Goal: Task Accomplishment & Management: Manage account settings

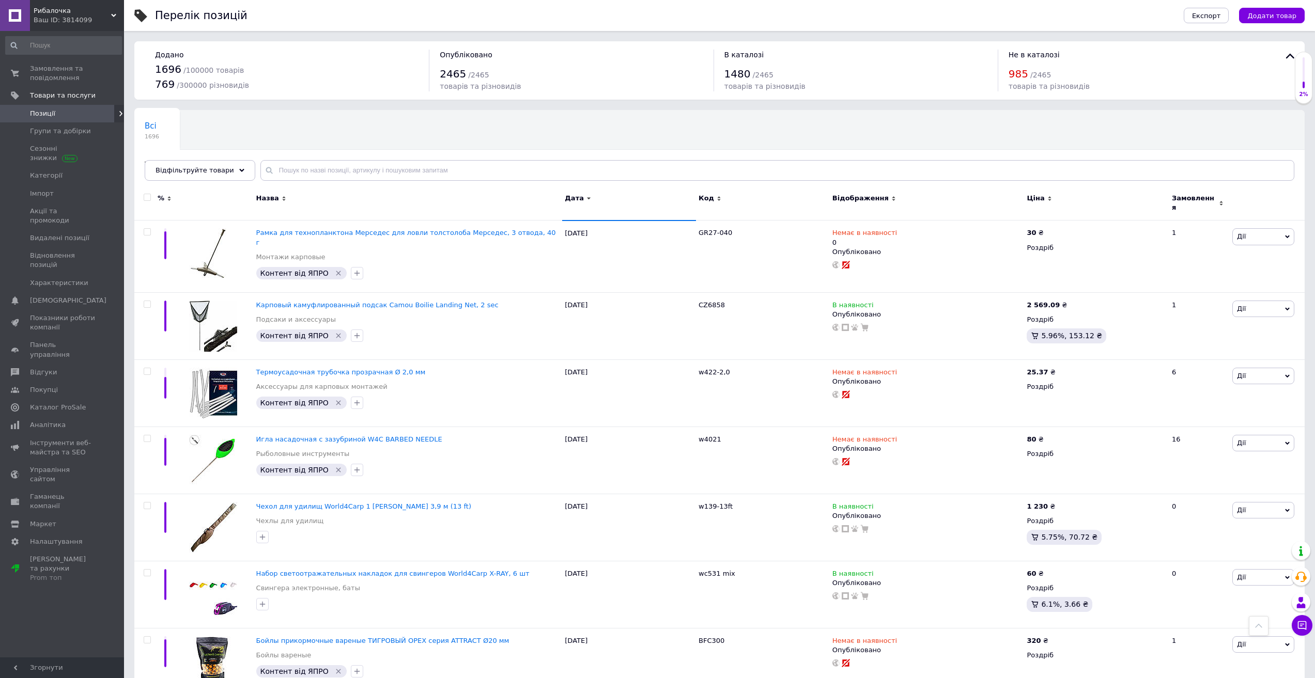
scroll to position [928, 0]
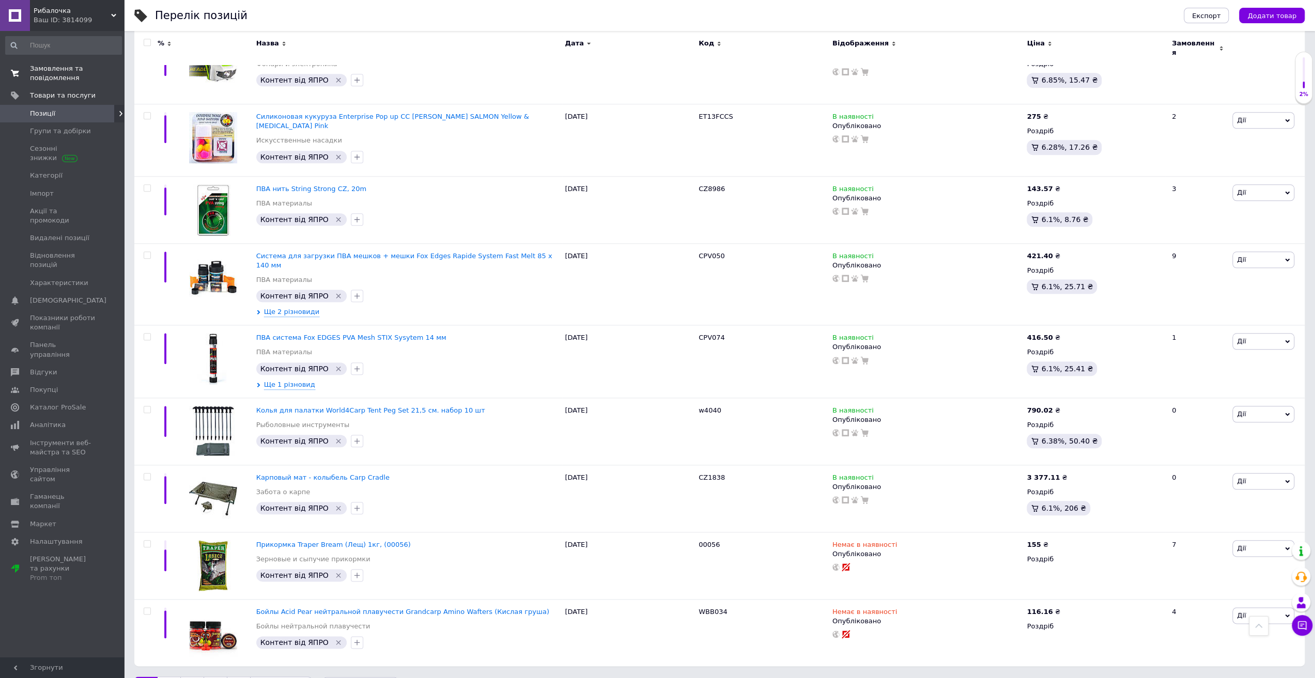
click at [39, 73] on span "Замовлення та повідомлення" at bounding box center [63, 73] width 66 height 19
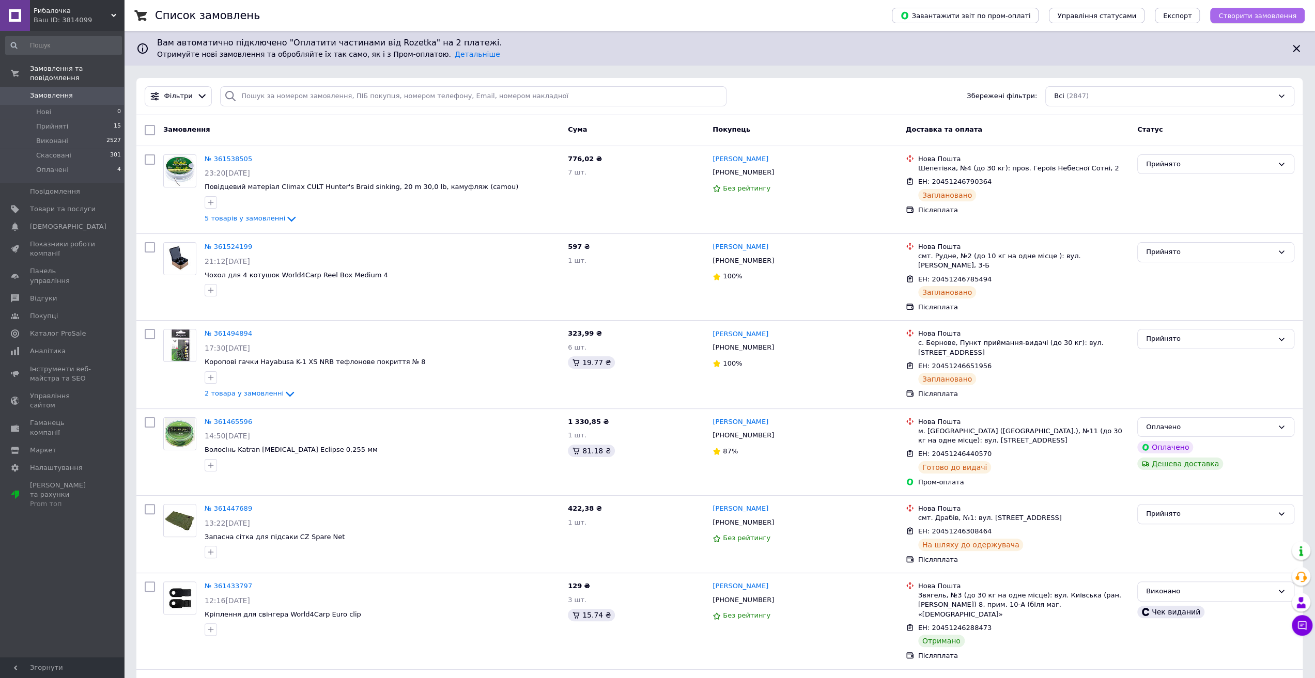
click at [1278, 16] on span "Створити замовлення" at bounding box center [1257, 16] width 78 height 8
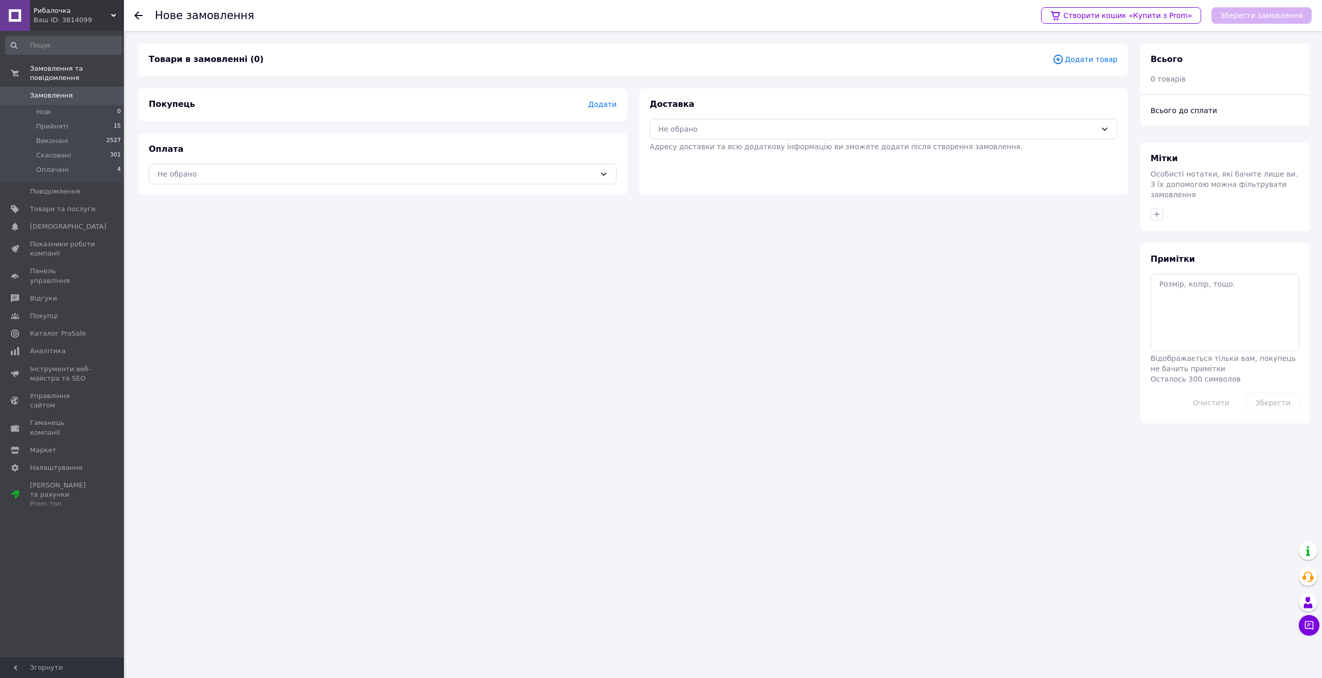
click at [1088, 60] on span "Додати товар" at bounding box center [1085, 59] width 65 height 11
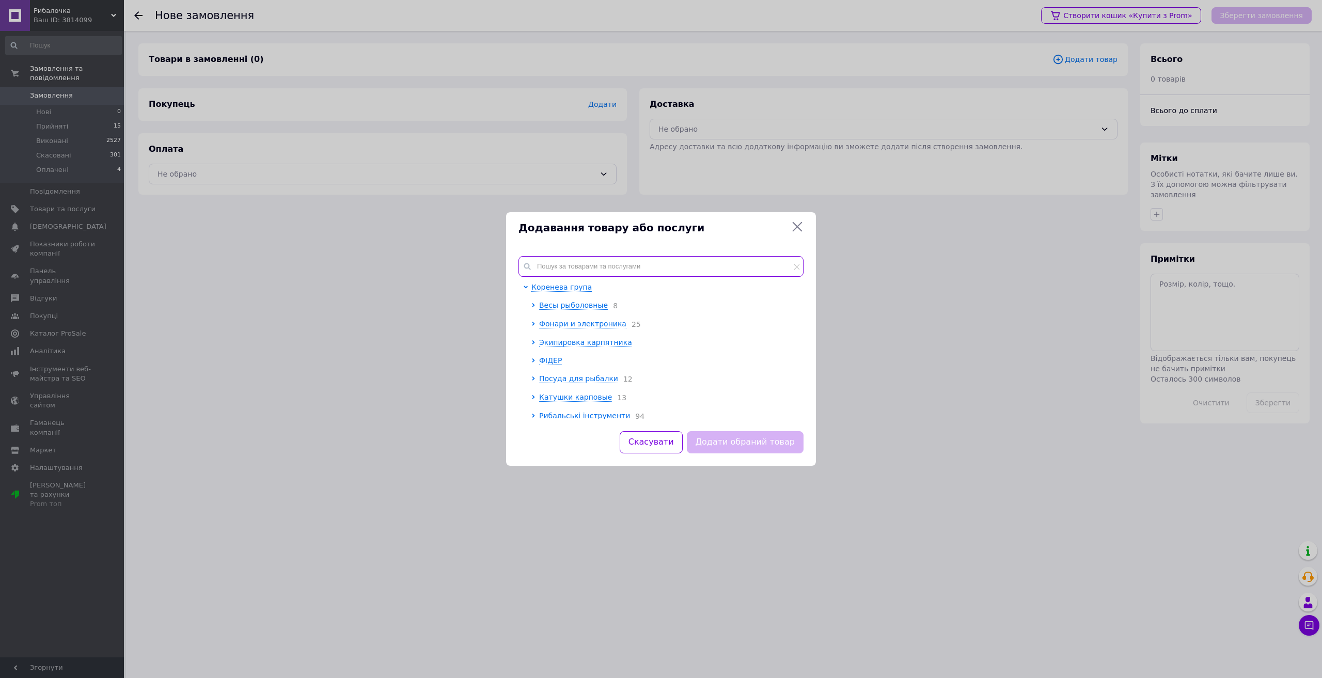
click at [603, 265] on input "text" at bounding box center [661, 266] width 285 height 21
paste input "w162"
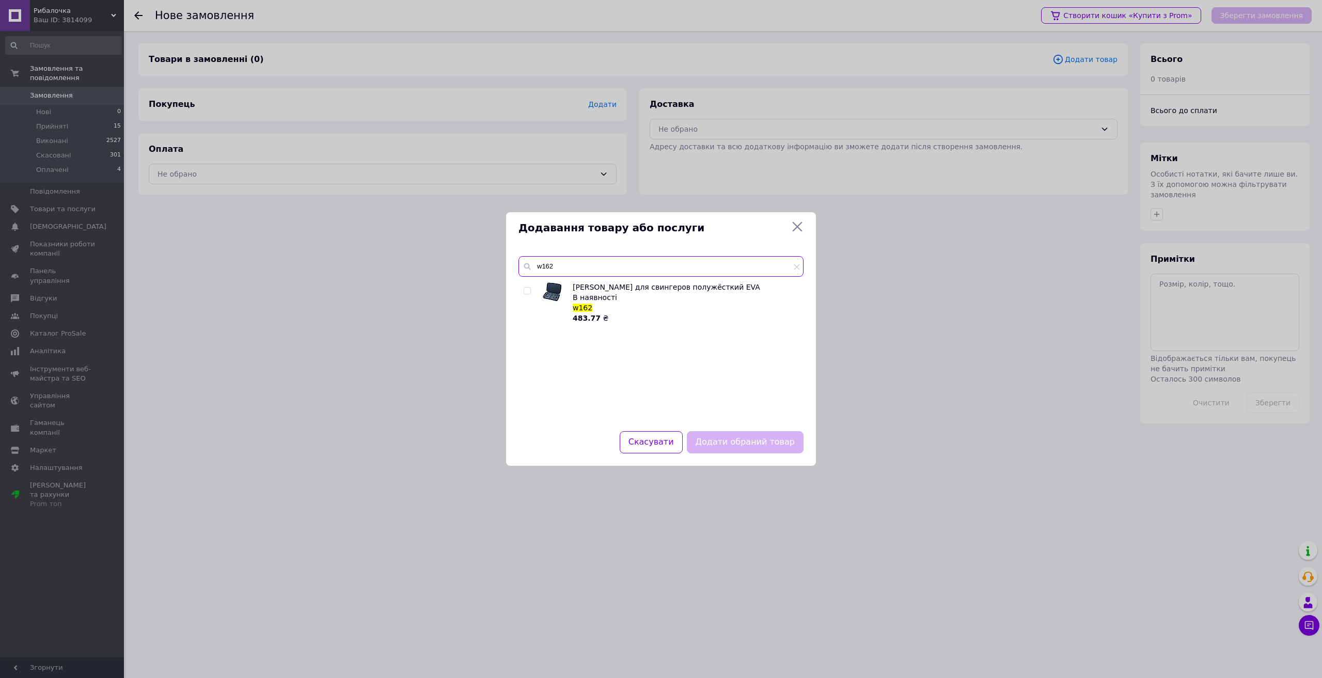
type input "w162"
click at [525, 291] on input "checkbox" at bounding box center [527, 291] width 7 height 7
checkbox input "true"
click at [749, 443] on button "Додати обраний товар" at bounding box center [745, 442] width 117 height 22
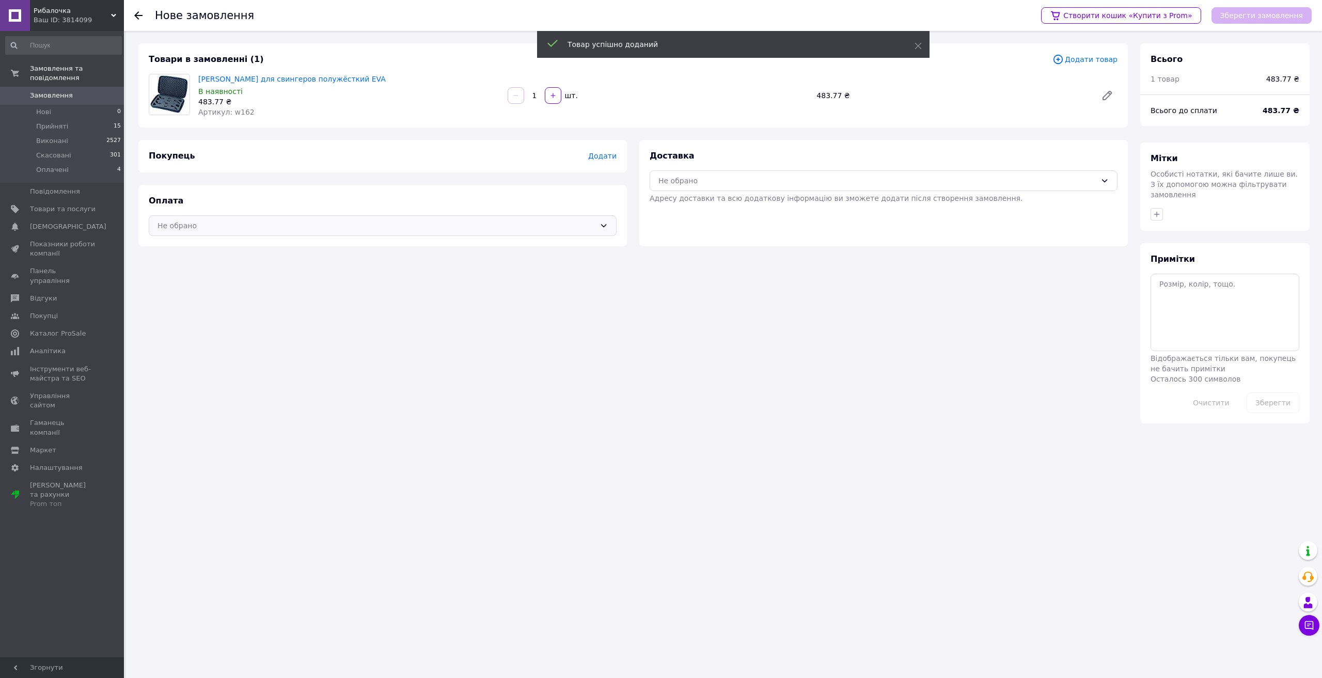
click at [449, 230] on div "Не обрано" at bounding box center [377, 225] width 438 height 11
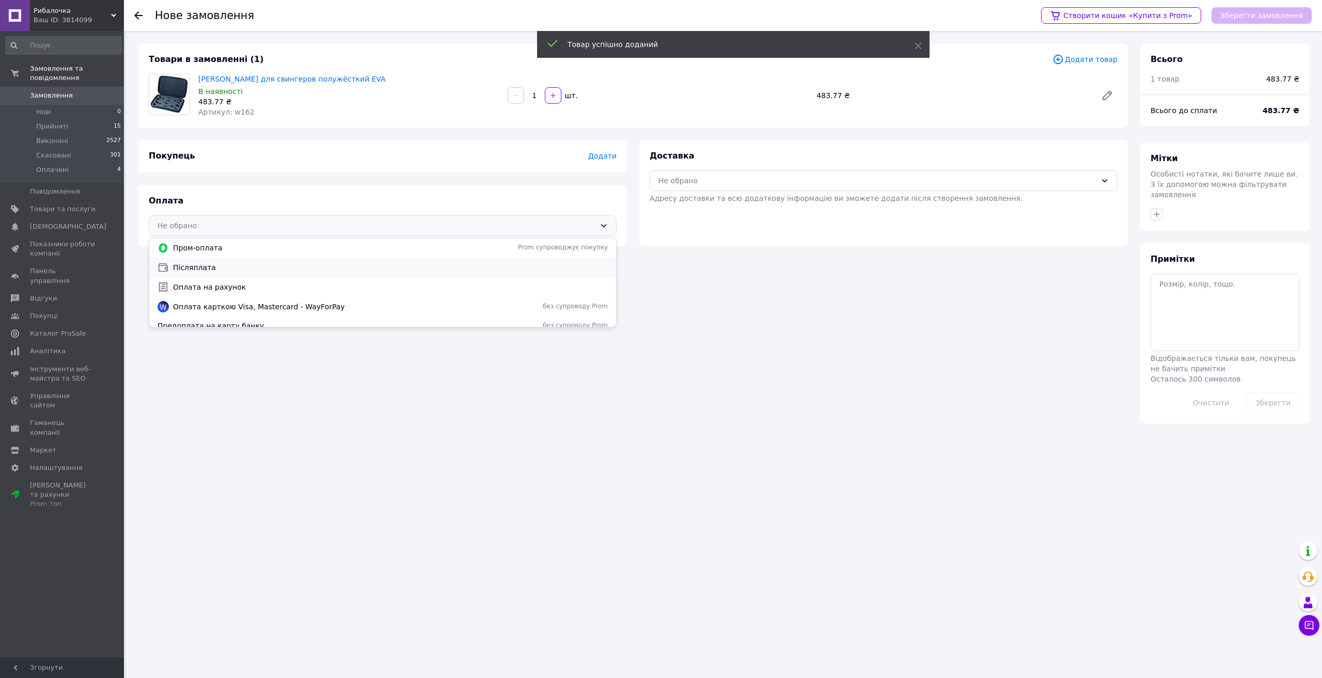
click at [425, 263] on span "Післяплата" at bounding box center [390, 267] width 435 height 10
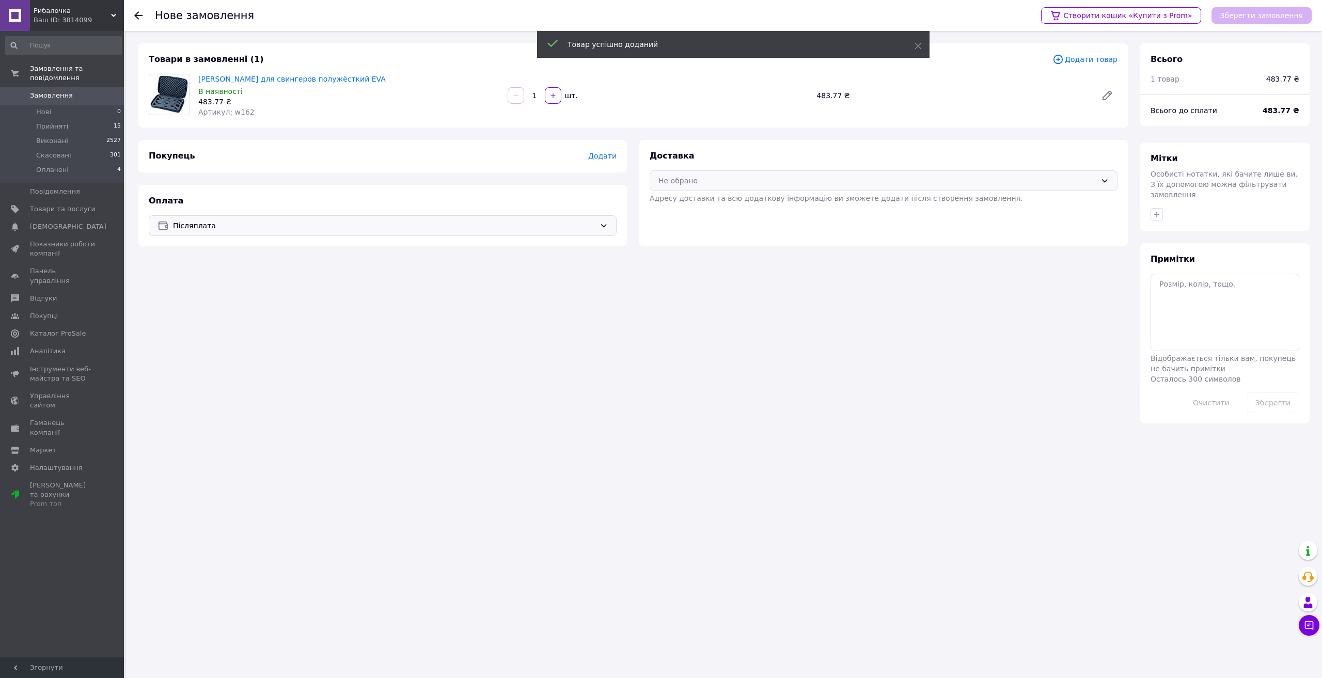
click at [665, 182] on div "Не обрано" at bounding box center [878, 180] width 438 height 11
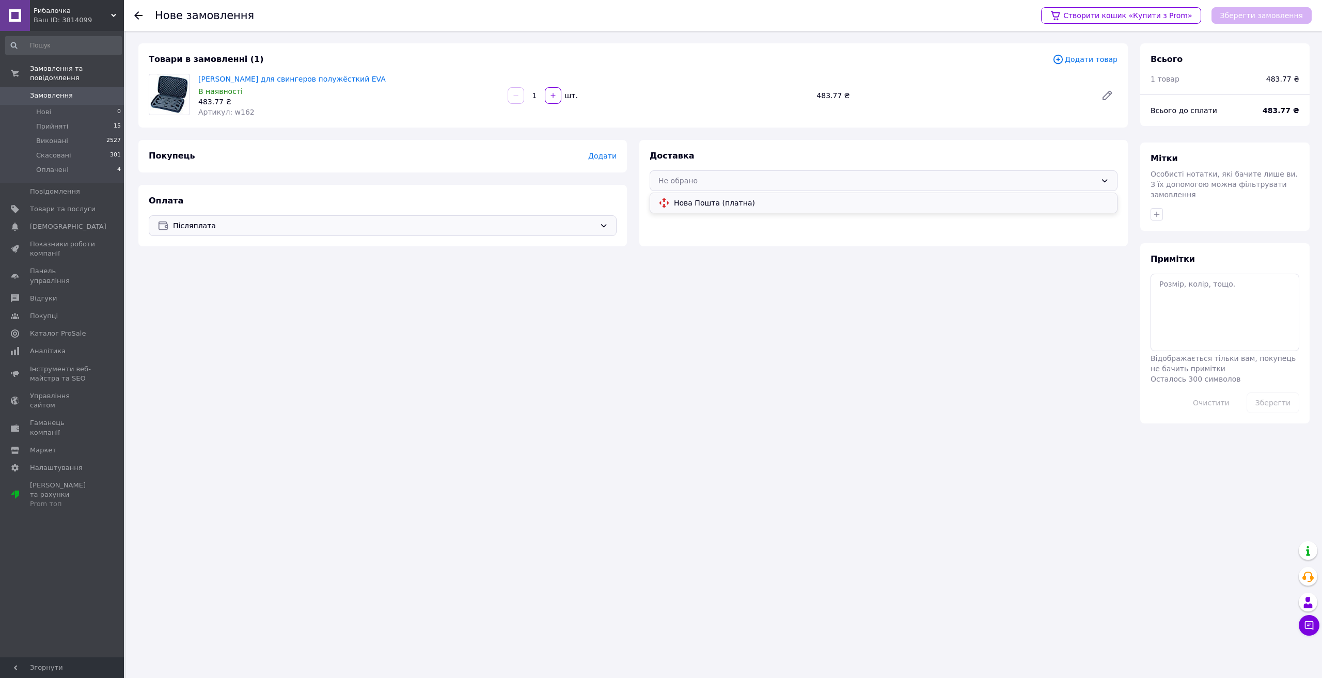
click at [678, 200] on span "Нова Пошта (платна)" at bounding box center [891, 203] width 435 height 10
click at [611, 153] on span "Додати" at bounding box center [602, 156] width 28 height 8
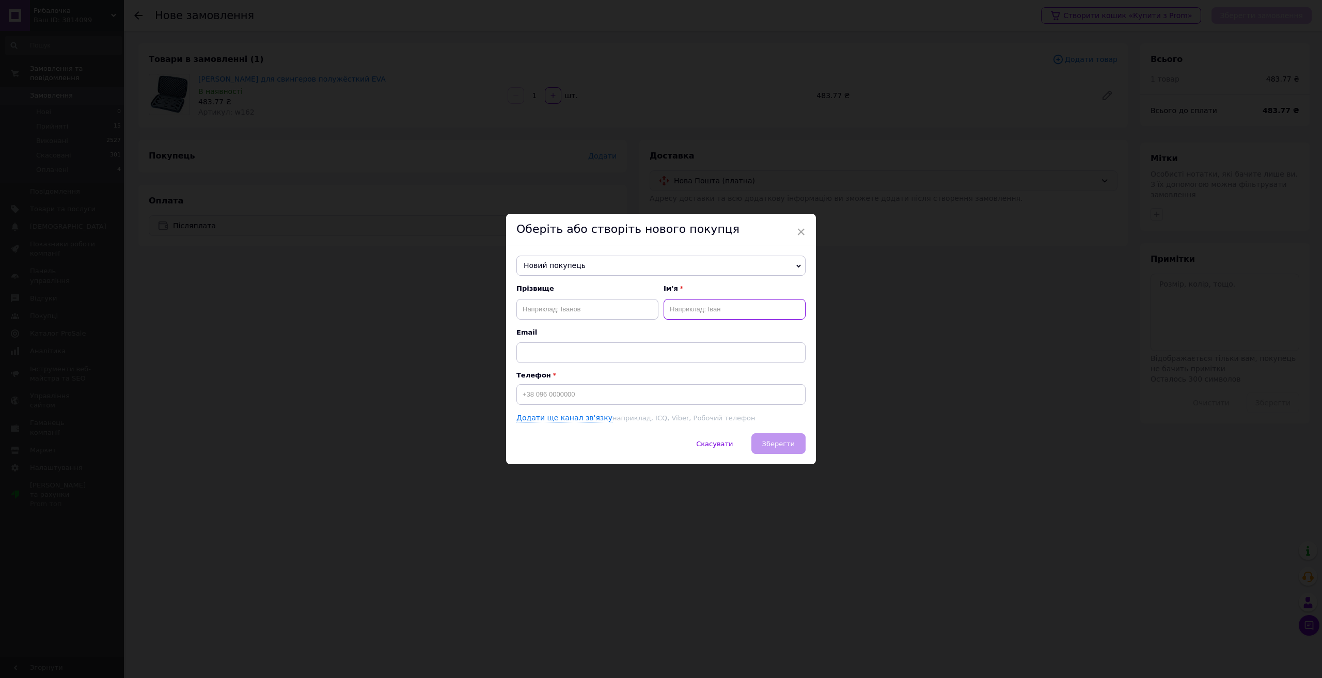
click at [700, 314] on input "text" at bounding box center [735, 309] width 142 height 21
type input "[PERSON_NAME]"
click at [595, 312] on input "text" at bounding box center [588, 309] width 142 height 21
type input "[PERSON_NAME]"
click at [568, 391] on input at bounding box center [661, 394] width 289 height 21
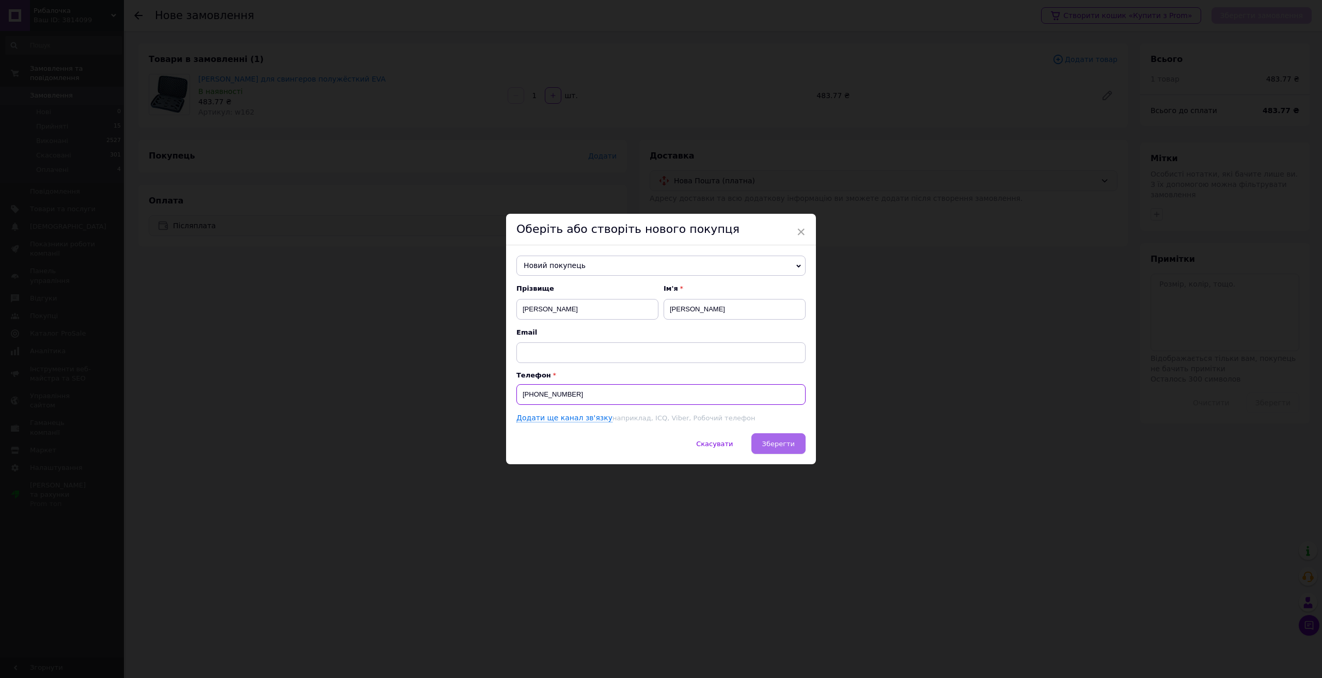
type input "[PHONE_NUMBER]"
click at [768, 447] on span "Зберегти" at bounding box center [778, 444] width 33 height 8
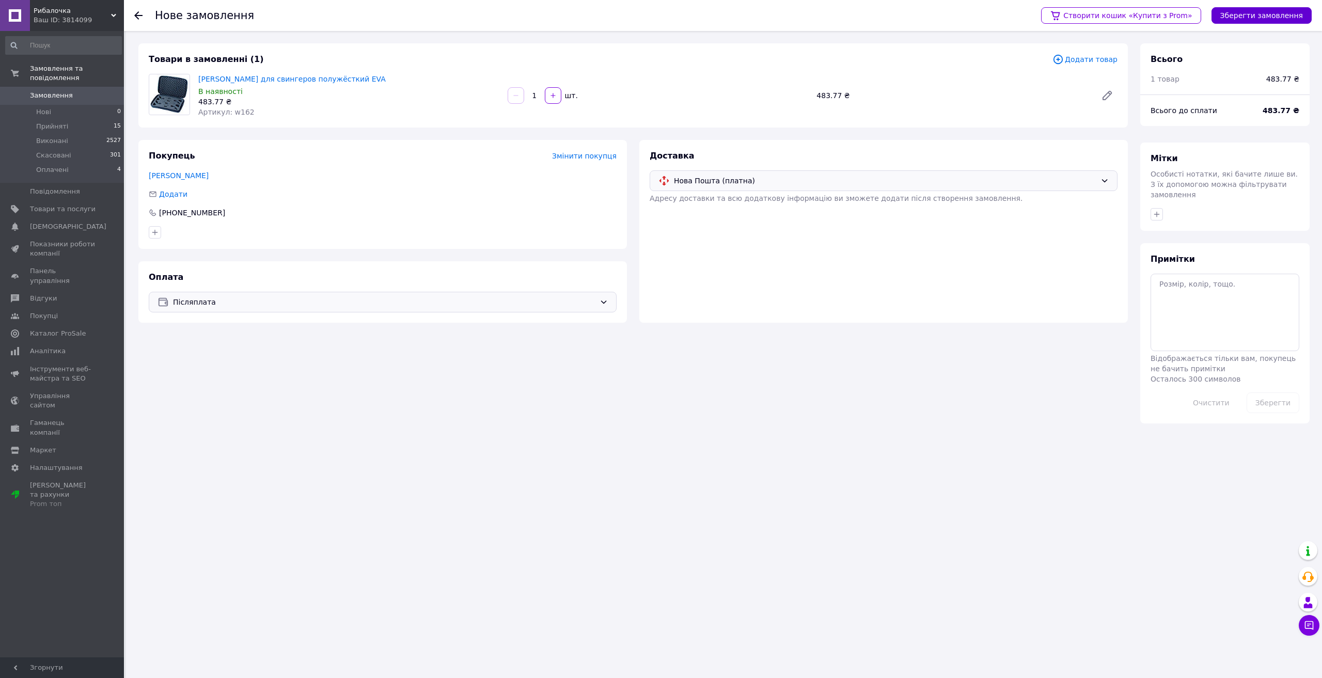
click at [1270, 12] on button "Зберегти замовлення" at bounding box center [1262, 15] width 100 height 17
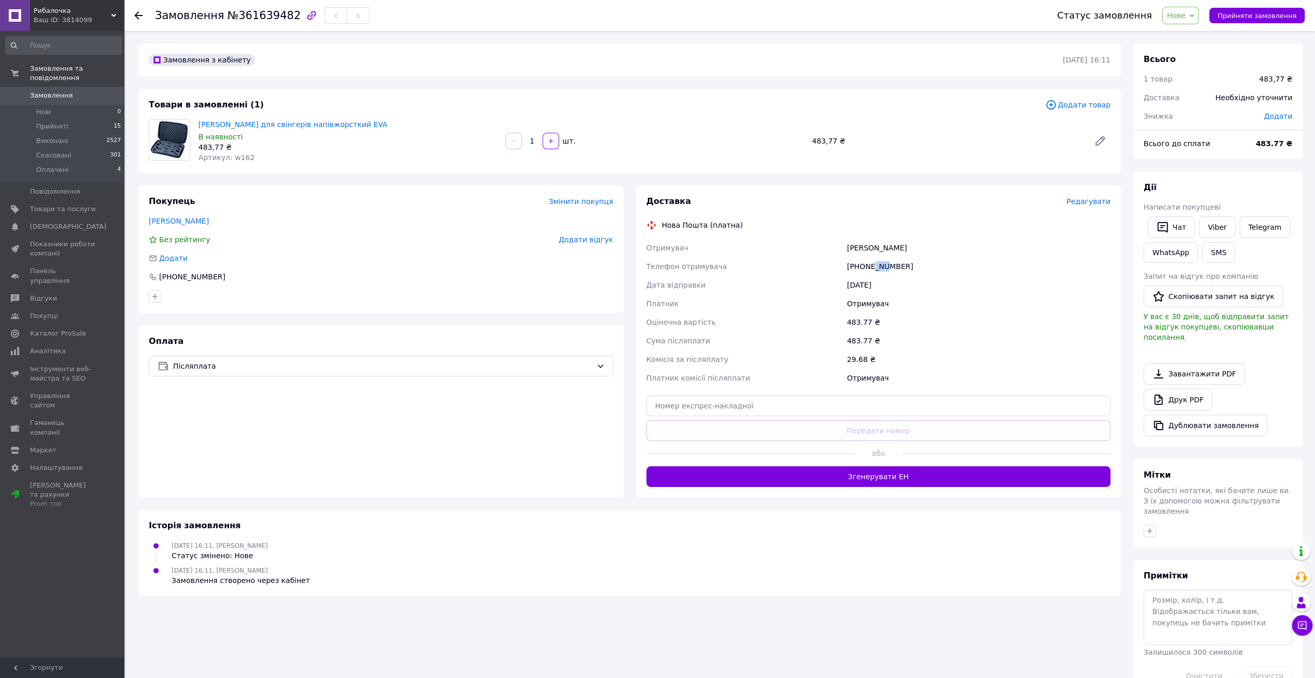
drag, startPoint x: 873, startPoint y: 269, endPoint x: 883, endPoint y: 269, distance: 9.8
click at [883, 269] on div "[PHONE_NUMBER]" at bounding box center [978, 266] width 268 height 19
click at [166, 222] on link "[PERSON_NAME]" at bounding box center [179, 221] width 60 height 8
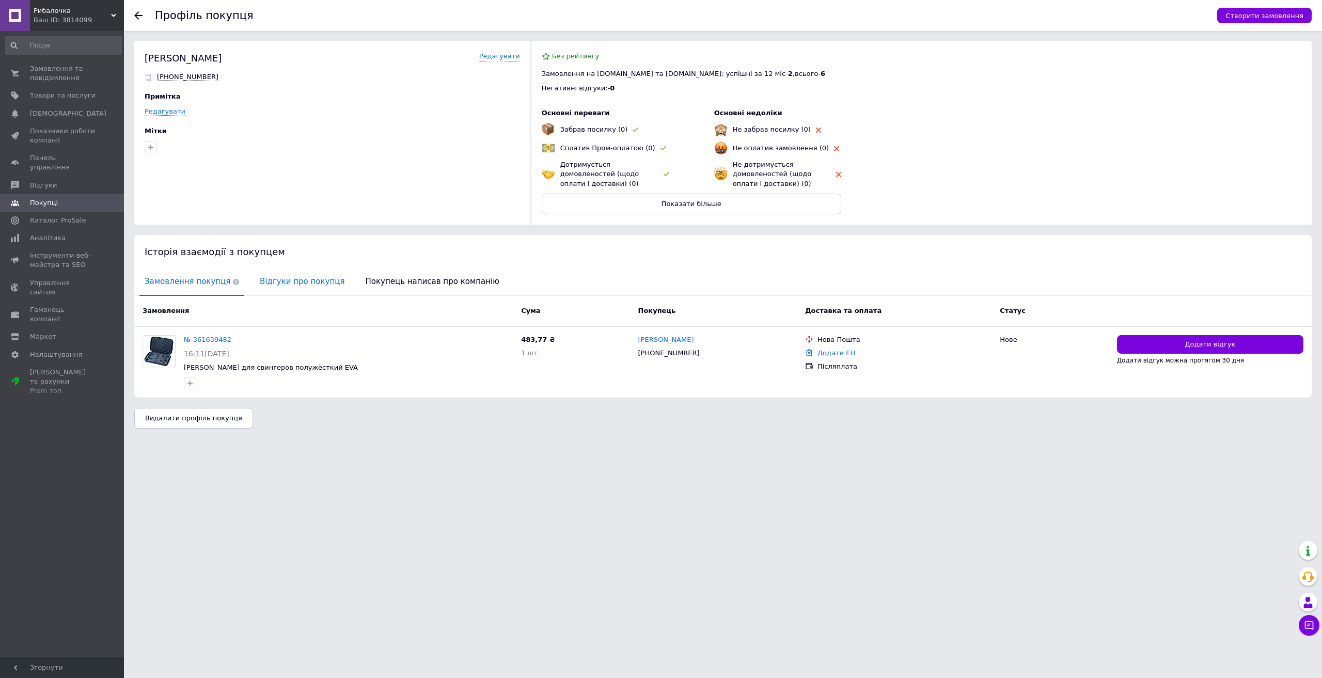
click at [272, 281] on span "Відгуки про покупця" at bounding box center [302, 282] width 95 height 26
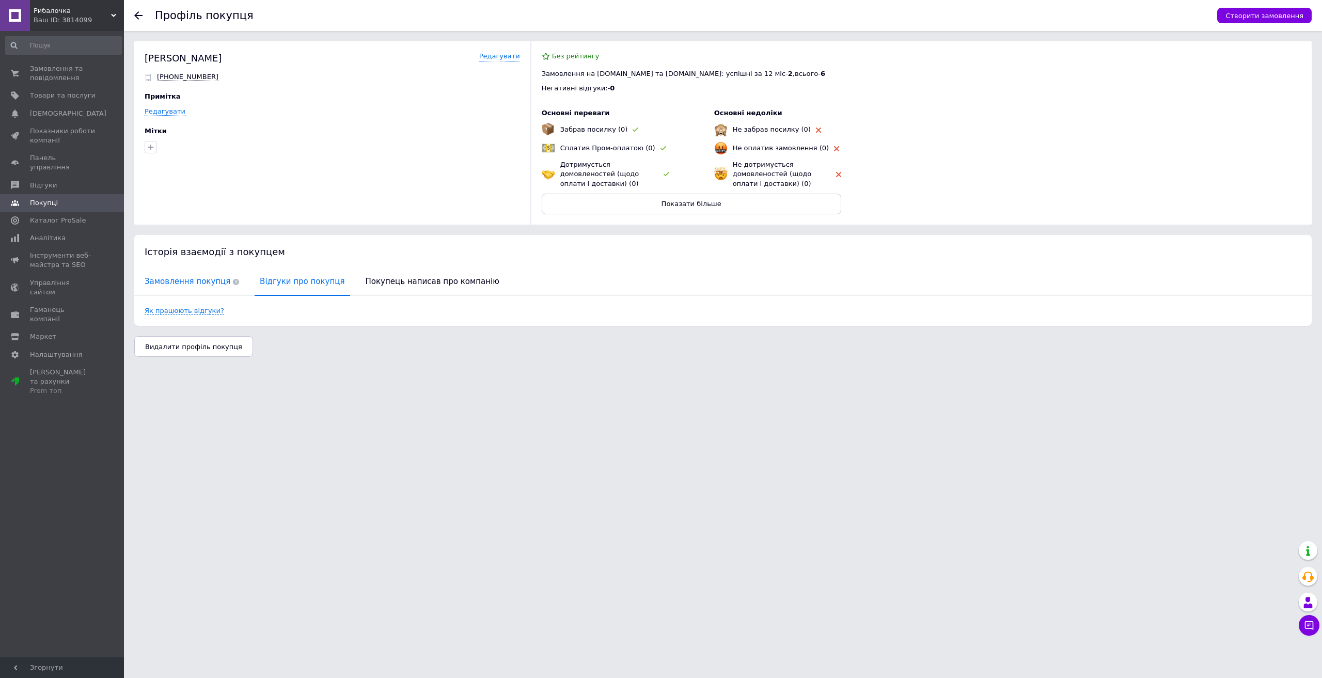
click at [190, 280] on span "Замовлення покупця" at bounding box center [191, 282] width 105 height 26
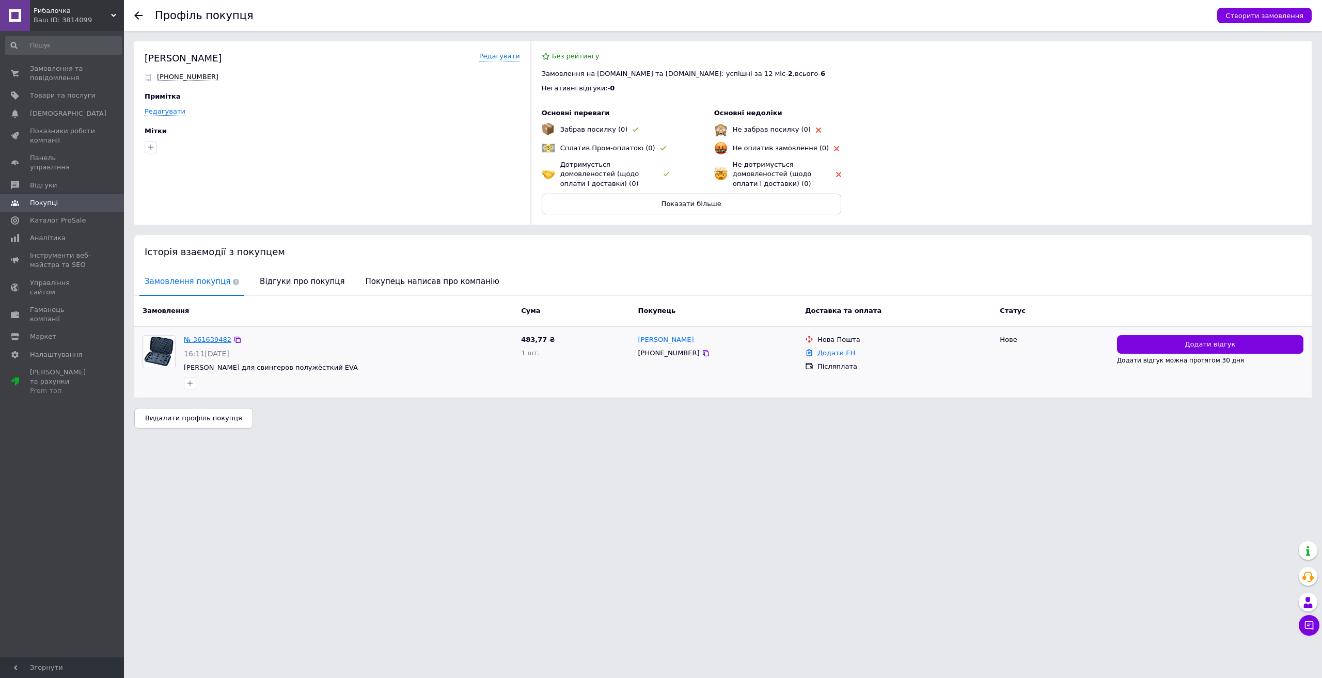
click at [203, 340] on link "№ 361639482" at bounding box center [208, 340] width 48 height 8
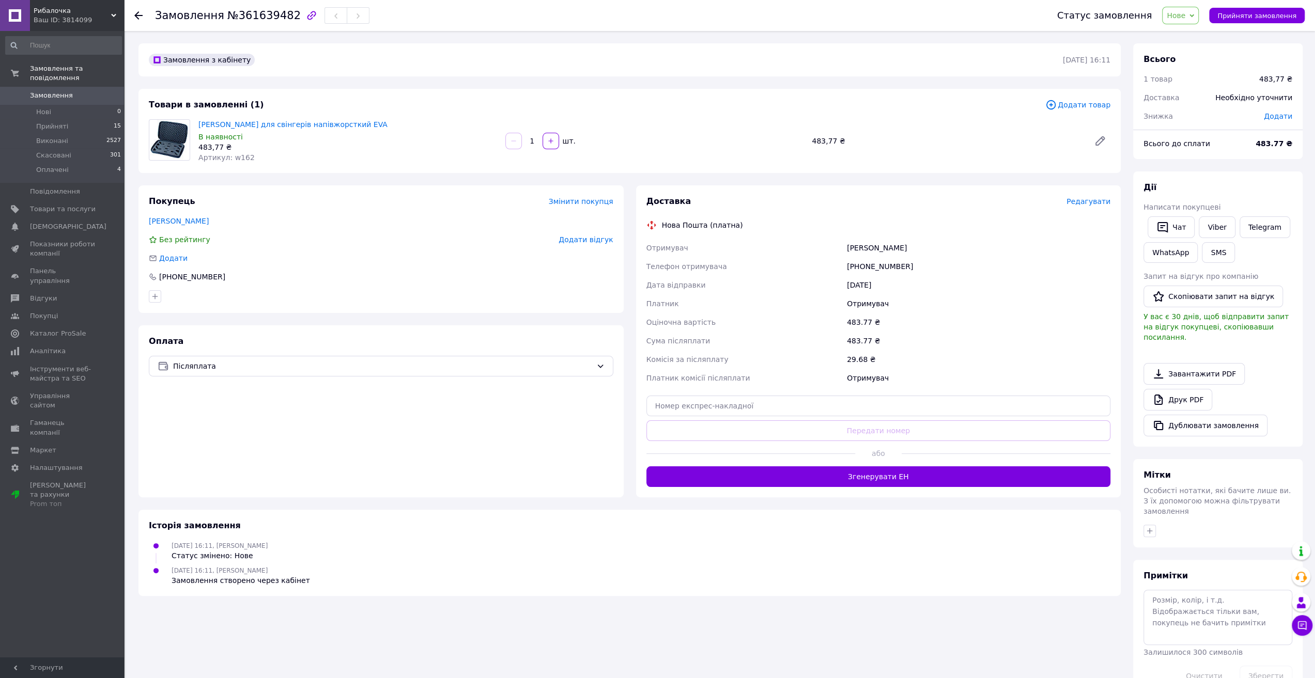
click at [1092, 203] on span "Редагувати" at bounding box center [1088, 201] width 44 height 8
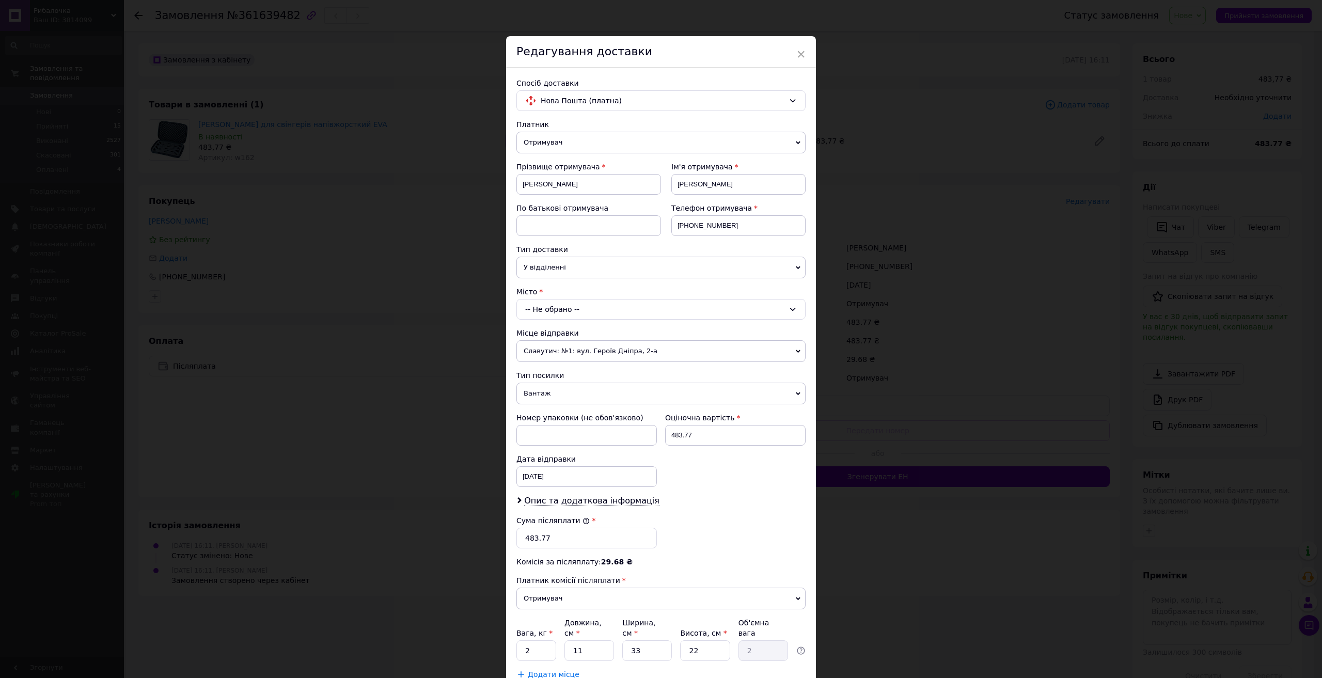
click at [657, 348] on span "Славутич: №1: вул. Героїв Дніпра, 2-а" at bounding box center [661, 351] width 289 height 22
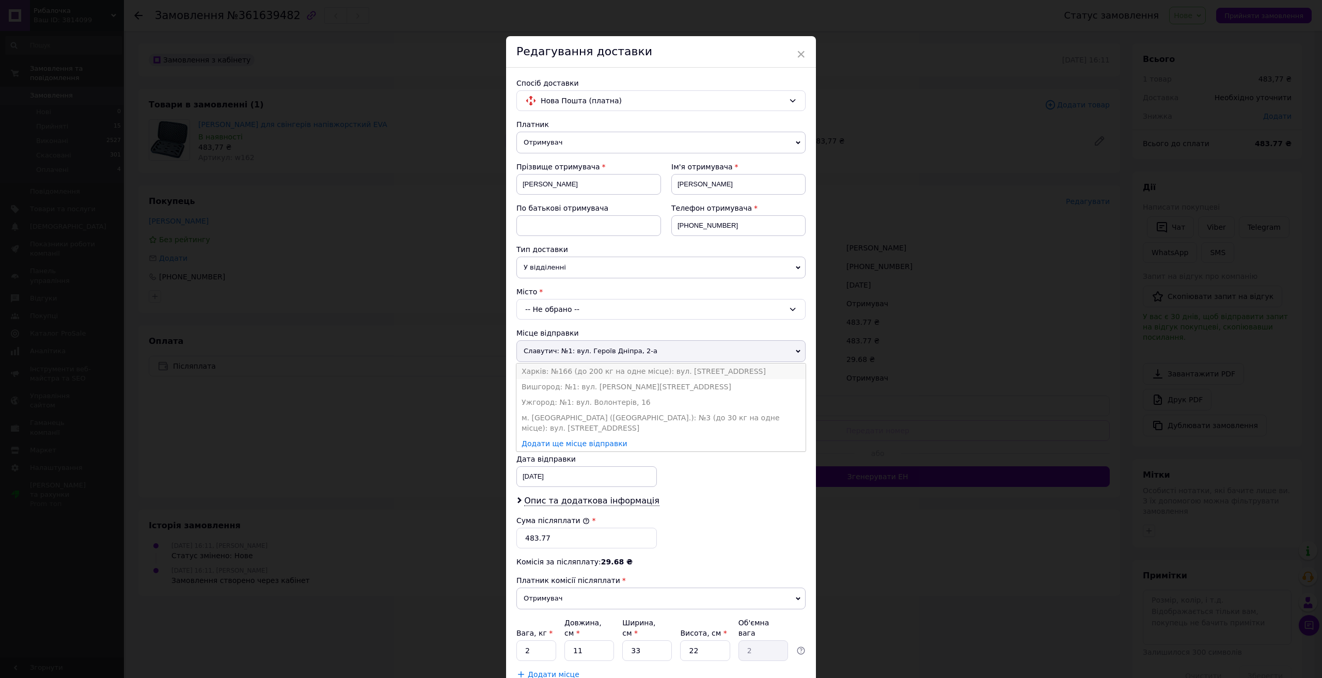
click at [624, 371] on li "Харків: №166 (до 200 кг на одне місце): вул. [STREET_ADDRESS]" at bounding box center [661, 371] width 289 height 15
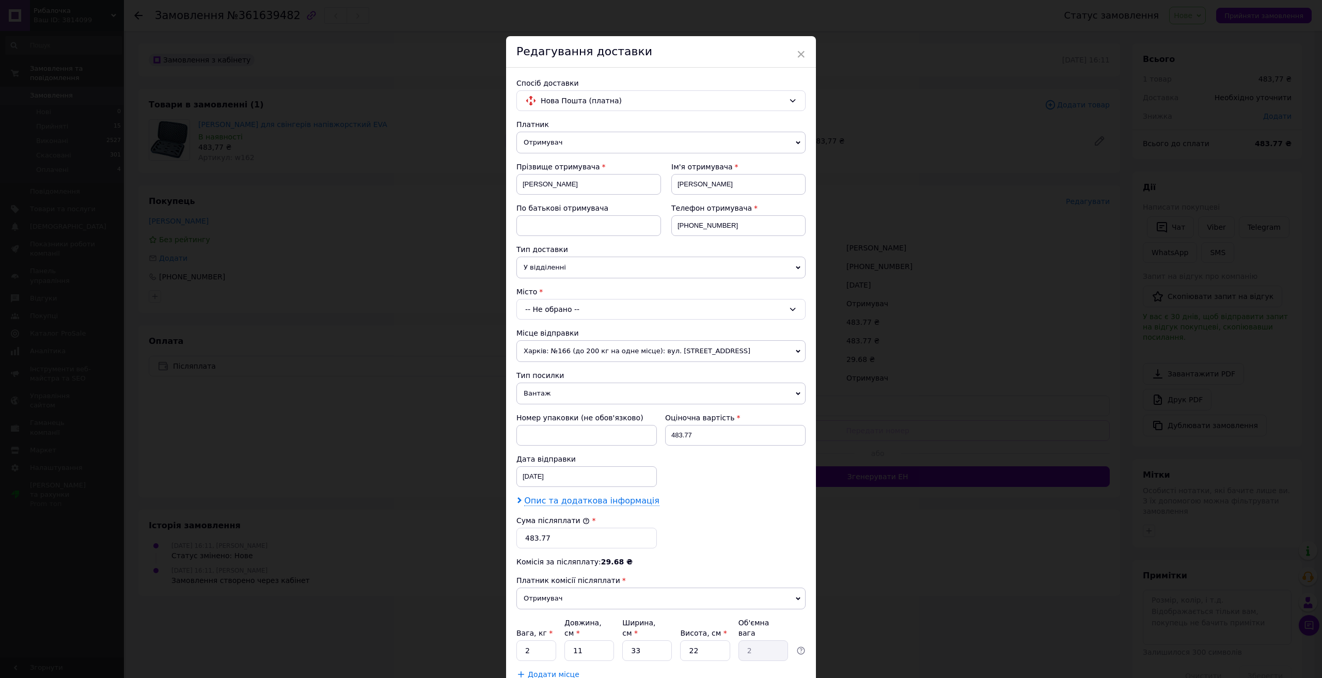
click at [584, 502] on span "Опис та додаткова інформація" at bounding box center [591, 501] width 135 height 10
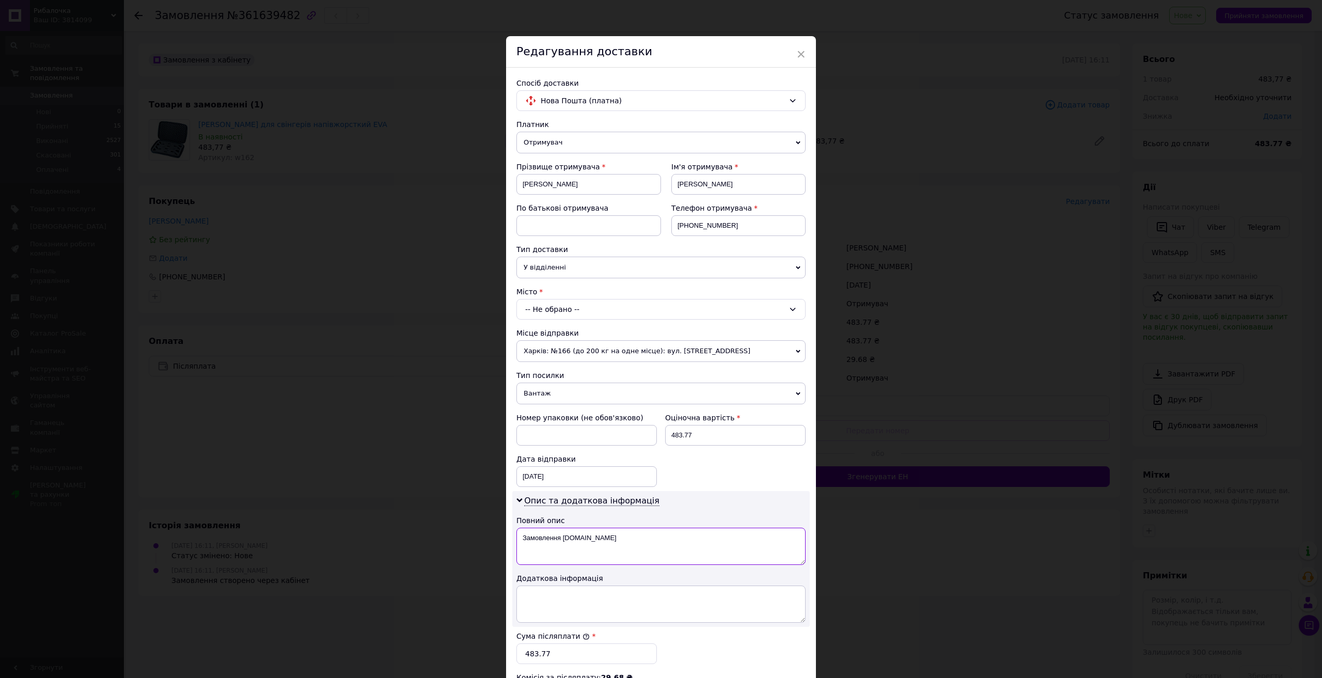
drag, startPoint x: 596, startPoint y: 534, endPoint x: 513, endPoint y: 538, distance: 82.8
click at [513, 538] on div "Опис та додаткова інформація Повний опис Замовлення [DOMAIN_NAME] Додаткова інф…" at bounding box center [661, 559] width 298 height 136
paste textarea "Rybalocka.c"
type textarea "Замовлення [DOMAIN_NAME]"
click at [569, 309] on div "-- Не обрано --" at bounding box center [661, 309] width 289 height 21
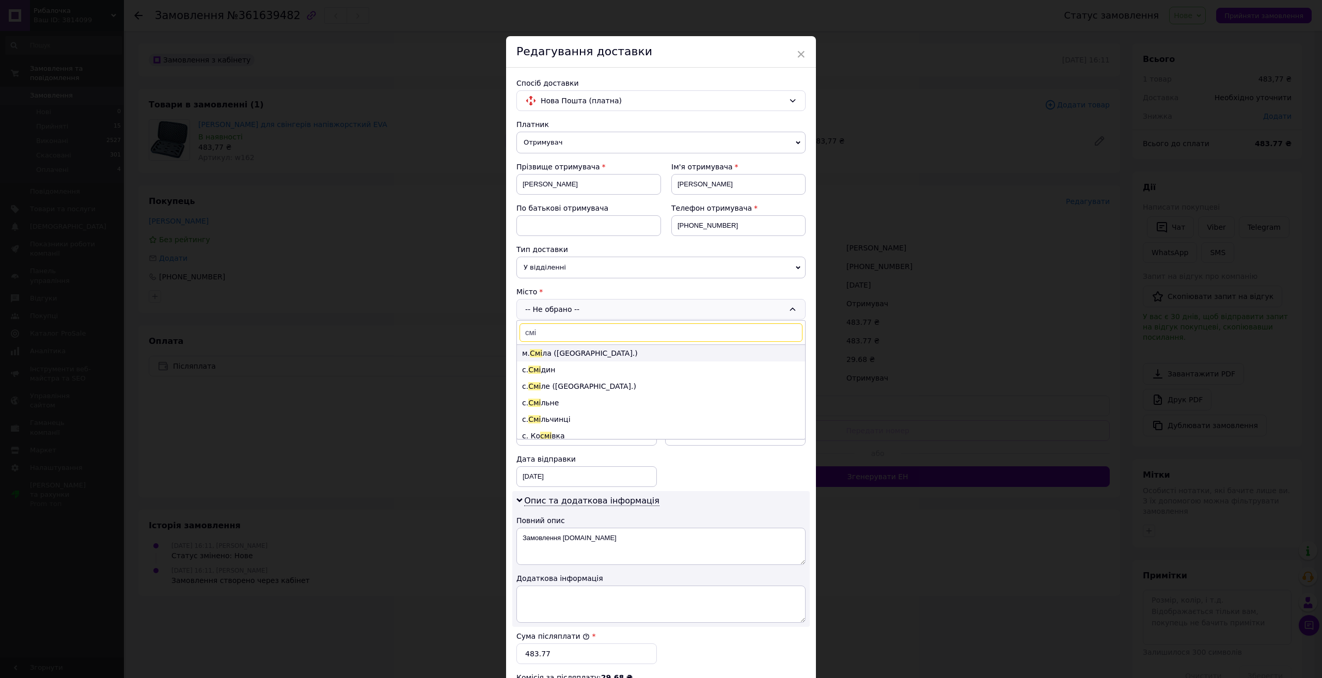
type input "смі"
click at [562, 350] on li "м. Смі ла ([GEOGRAPHIC_DATA].)" at bounding box center [661, 353] width 288 height 17
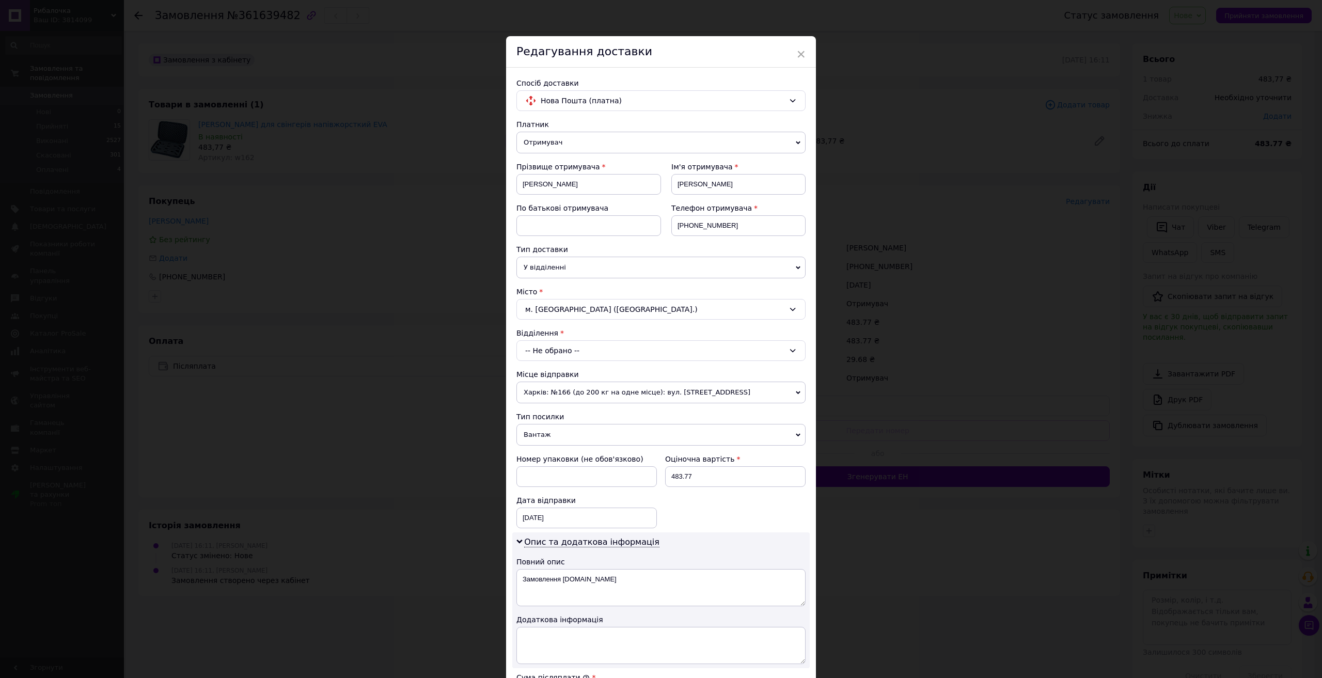
click at [561, 350] on div "-- Не обрано --" at bounding box center [661, 350] width 289 height 21
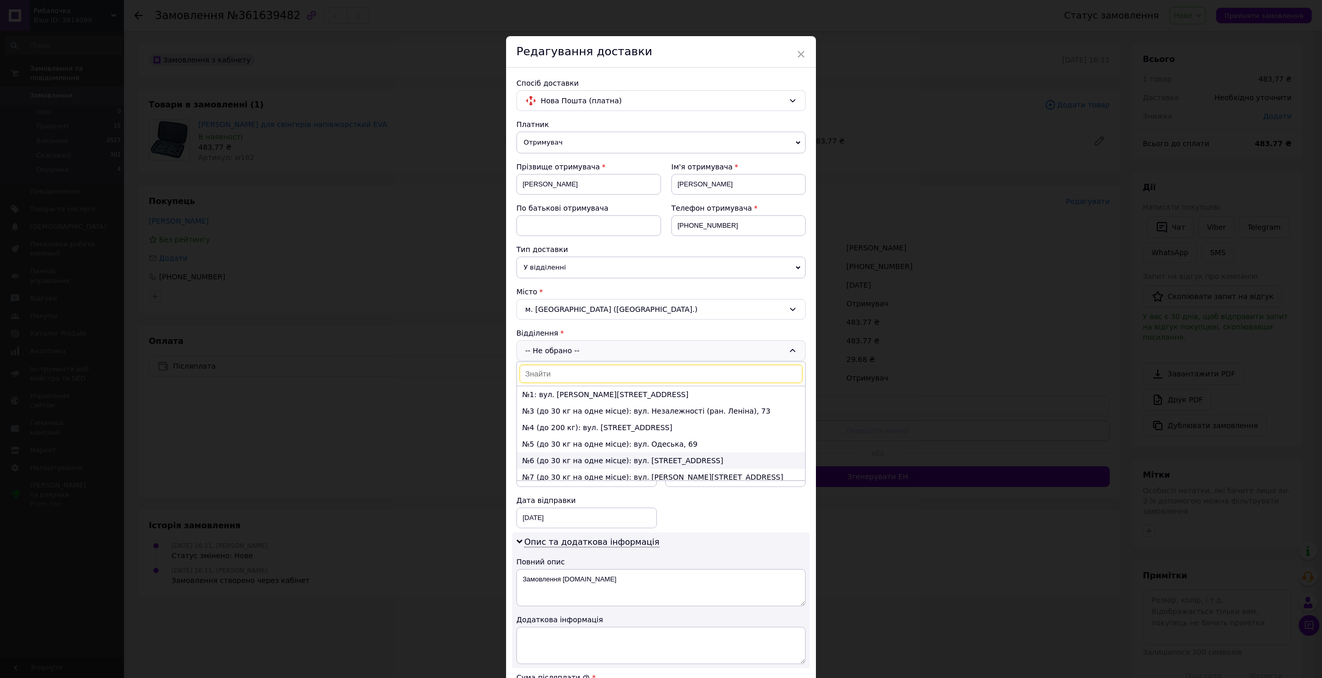
click at [574, 460] on li "№6 (до 30 кг на одне місце): вул. [STREET_ADDRESS]" at bounding box center [661, 460] width 288 height 17
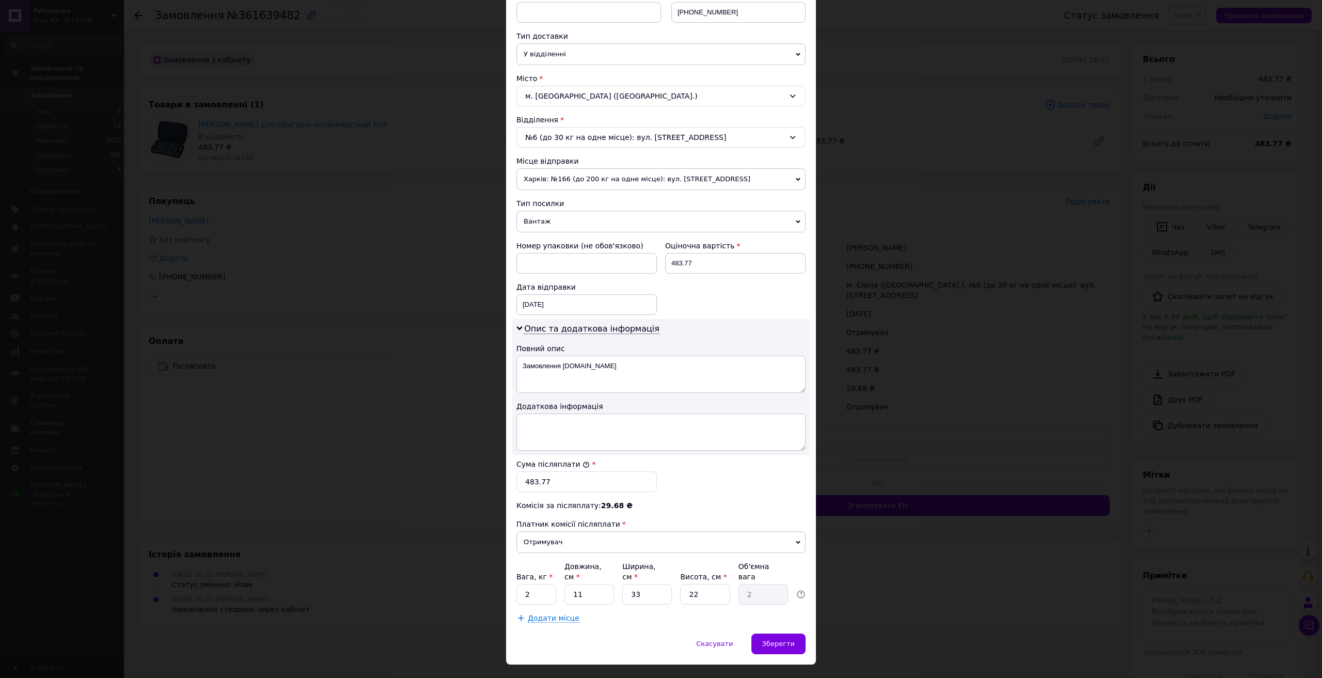
scroll to position [220, 0]
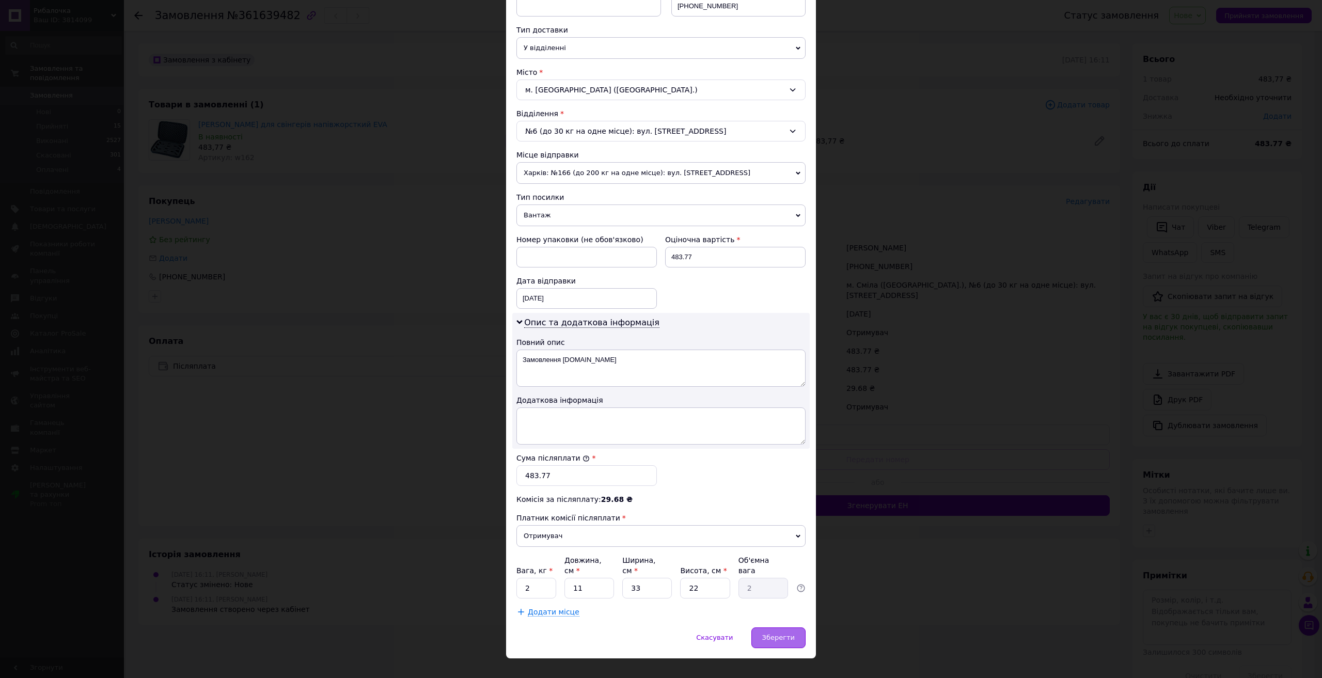
click at [778, 634] on span "Зберегти" at bounding box center [778, 638] width 33 height 8
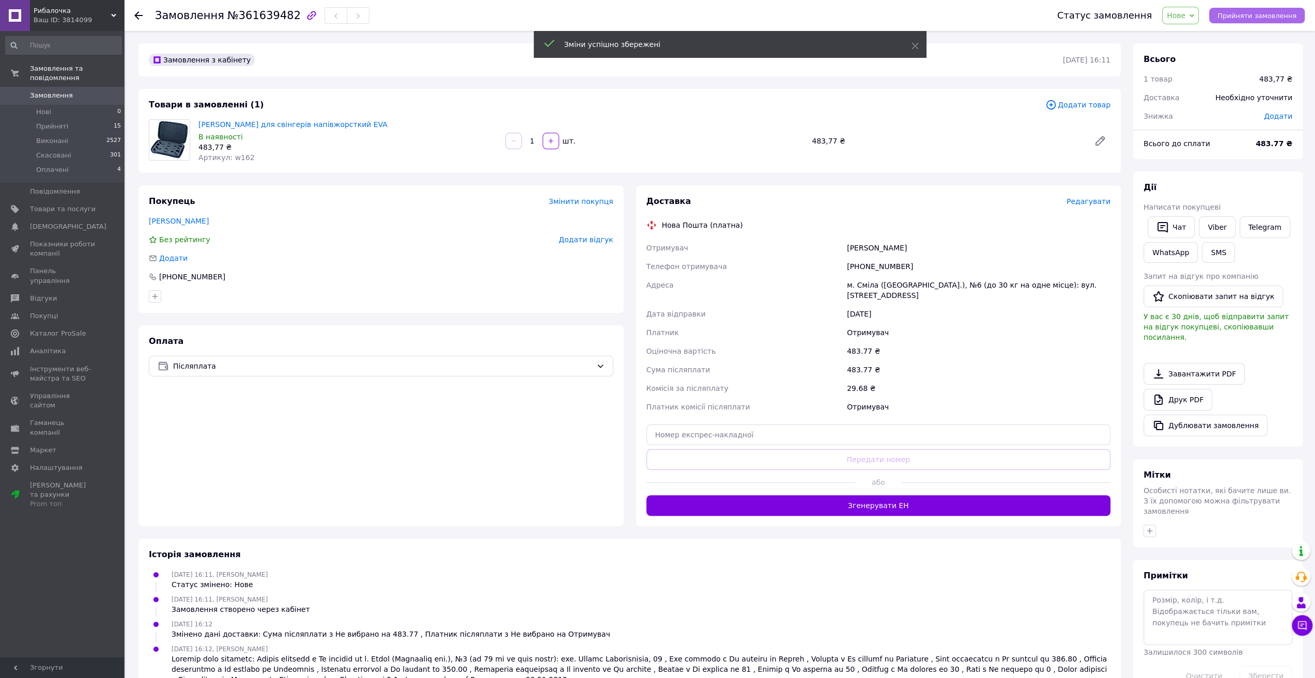
click at [1255, 17] on span "Прийняти замовлення" at bounding box center [1256, 16] width 79 height 8
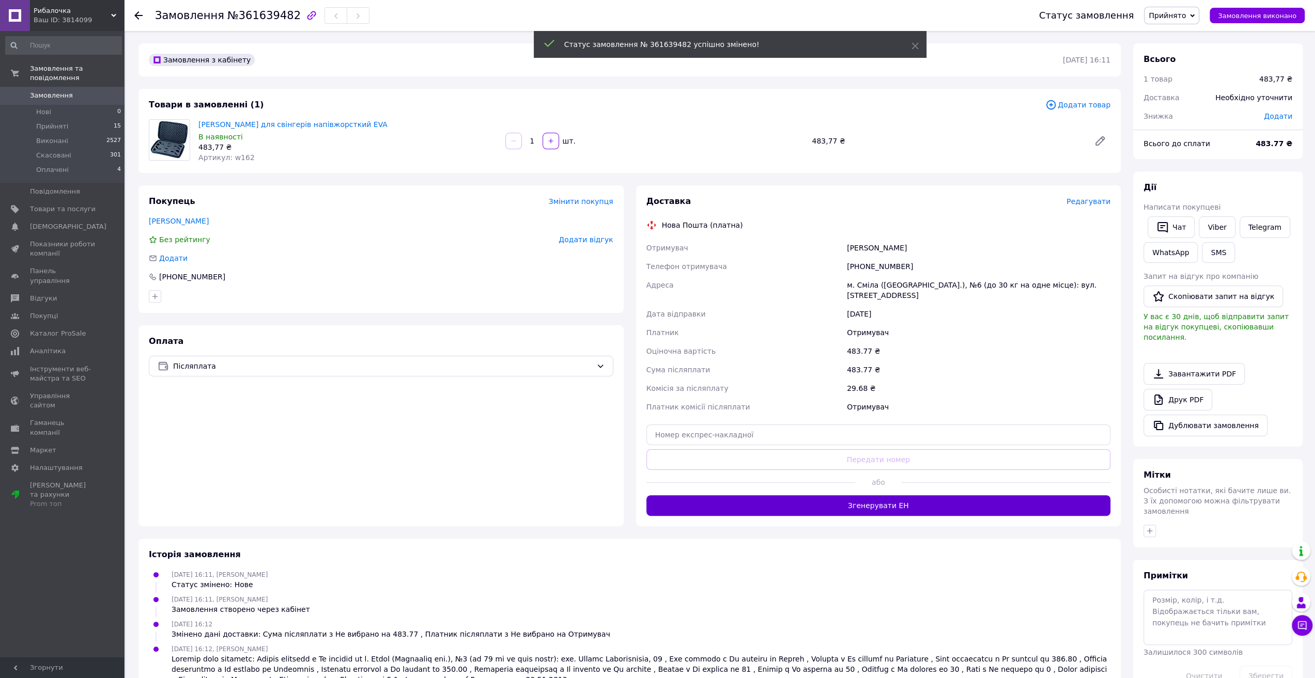
click at [885, 504] on button "Згенерувати ЕН" at bounding box center [878, 505] width 464 height 21
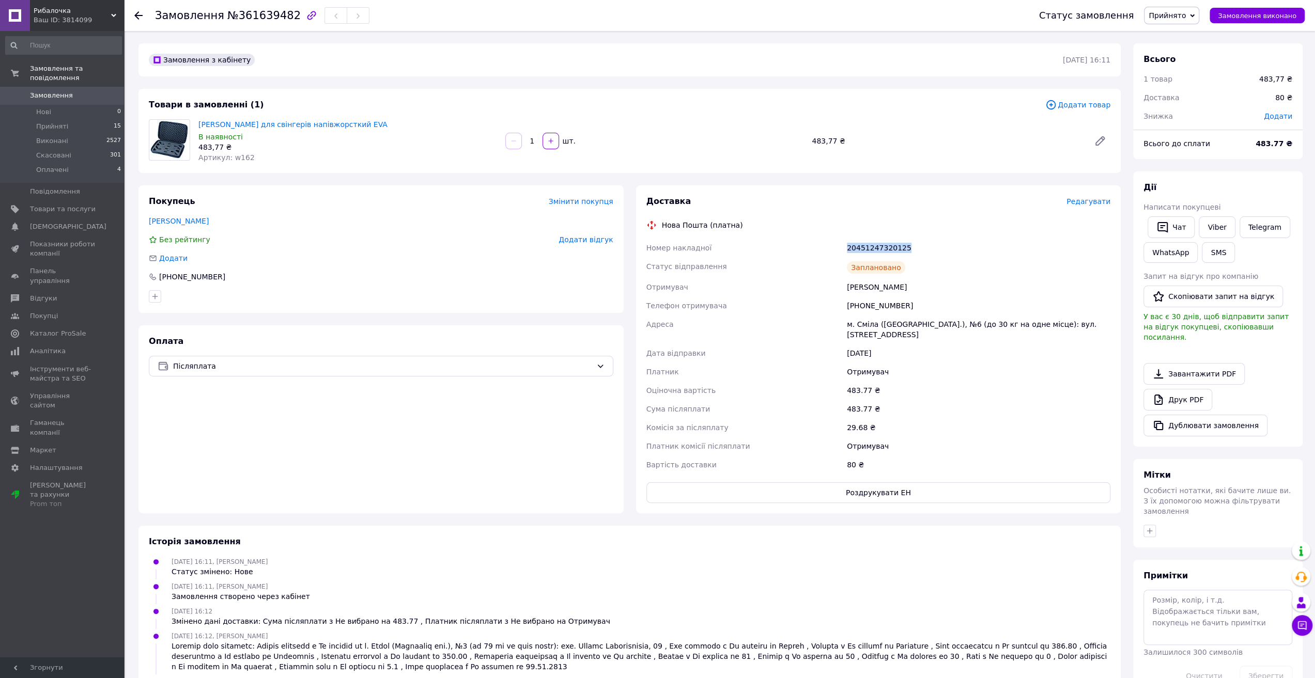
drag, startPoint x: 904, startPoint y: 248, endPoint x: 848, endPoint y: 247, distance: 55.8
click at [848, 247] on div "20451247320125" at bounding box center [978, 248] width 268 height 19
copy div "20451247320125"
click at [59, 200] on link "Товари та послуги" at bounding box center [63, 209] width 127 height 18
